Goal: Find specific page/section: Find specific page/section

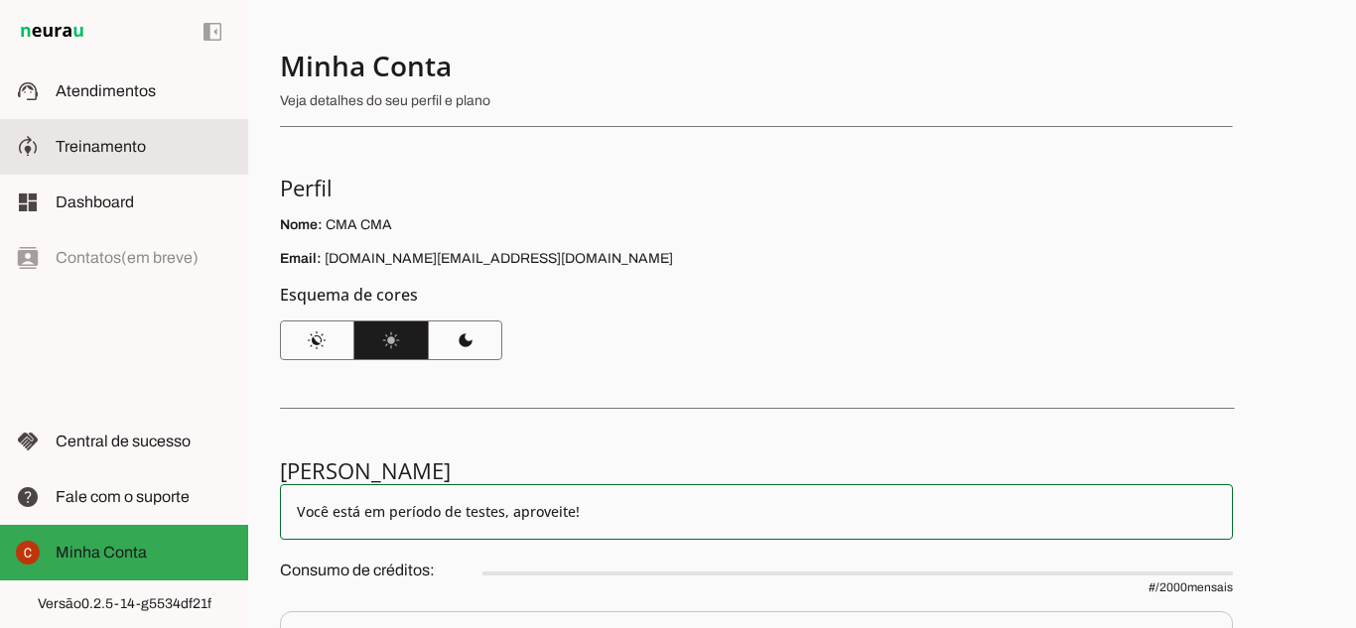
click at [90, 142] on span "Treinamento" at bounding box center [101, 146] width 90 height 17
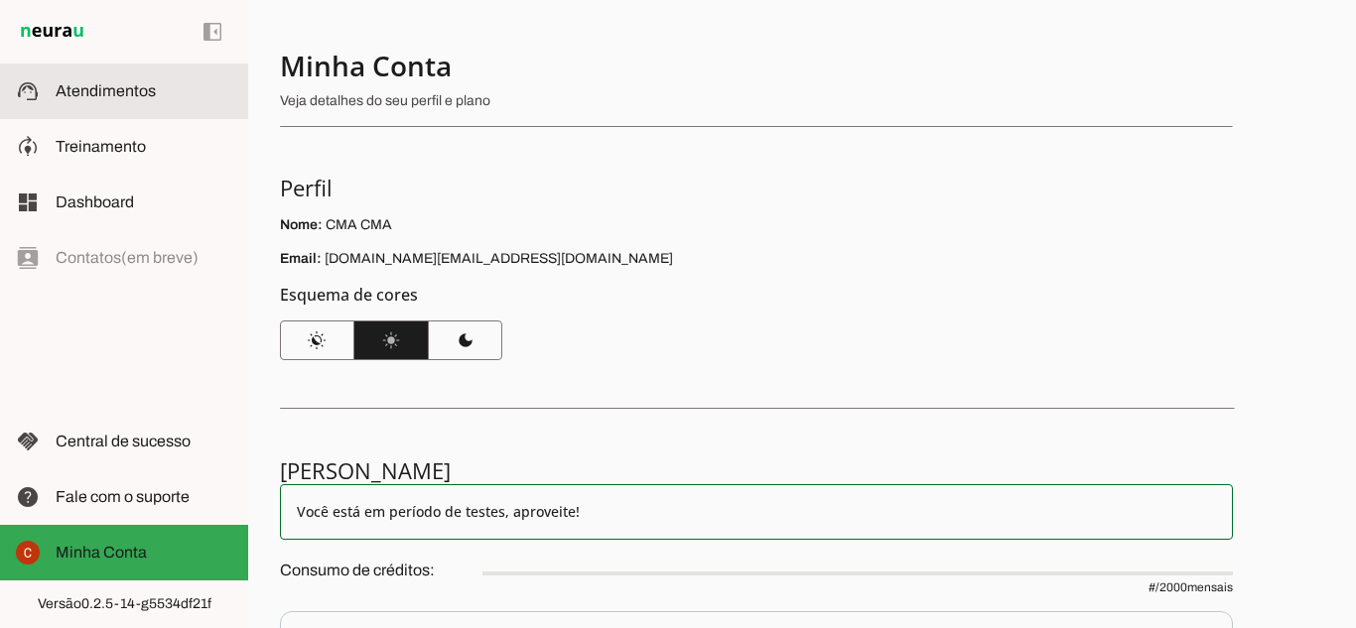
click at [98, 80] on slot at bounding box center [144, 91] width 177 height 24
